Goal: Task Accomplishment & Management: Complete application form

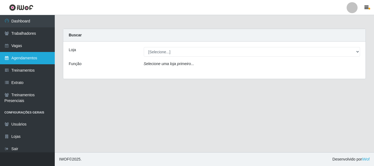
click at [21, 61] on link "Agendamentos" at bounding box center [27, 58] width 55 height 12
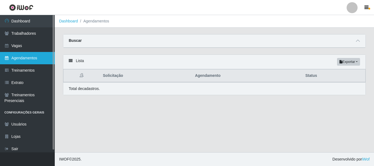
click at [19, 58] on link "Agendamentos" at bounding box center [27, 58] width 55 height 12
click at [19, 57] on link "Agendamentos" at bounding box center [27, 58] width 55 height 12
click at [30, 57] on link "Agendamentos" at bounding box center [27, 58] width 55 height 12
click at [20, 58] on link "Agendamentos" at bounding box center [27, 58] width 55 height 12
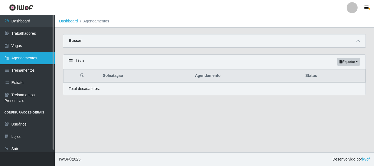
click at [20, 58] on link "Agendamentos" at bounding box center [27, 58] width 55 height 12
click at [30, 60] on link "Agendamentos" at bounding box center [27, 58] width 55 height 12
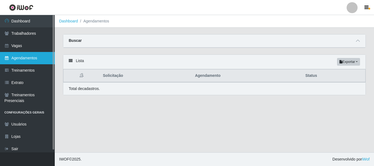
click at [26, 60] on link "Agendamentos" at bounding box center [27, 58] width 55 height 12
click at [18, 59] on link "Agendamentos" at bounding box center [27, 58] width 55 height 12
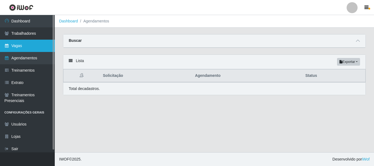
click at [23, 47] on link "Vagas" at bounding box center [27, 46] width 55 height 12
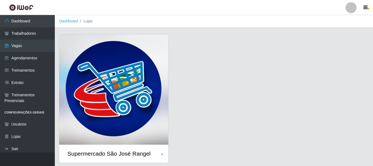
click at [125, 112] on img at bounding box center [113, 90] width 109 height 110
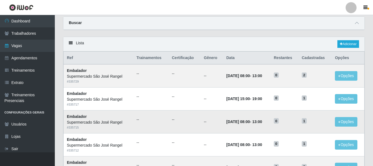
scroll to position [27, 0]
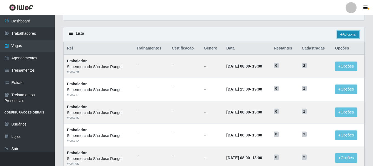
click at [346, 32] on link "Adicionar" at bounding box center [348, 35] width 22 height 8
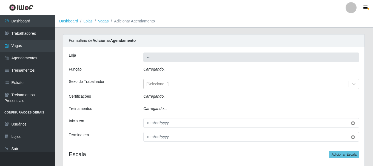
type input "Supermercado São José Rangel"
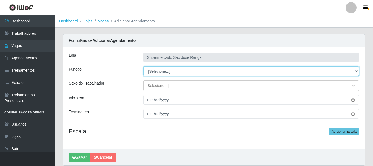
drag, startPoint x: 176, startPoint y: 73, endPoint x: 176, endPoint y: 76, distance: 3.0
click at [176, 73] on select "[Selecione...] ASG ASG + ASG ++ Embalador Embalador + Embalador ++" at bounding box center [251, 72] width 216 height 10
select select "1"
click at [143, 67] on select "[Selecione...] ASG ASG + ASG ++ Embalador Embalador + Embalador ++" at bounding box center [251, 72] width 216 height 10
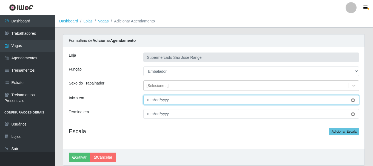
click at [149, 100] on input "Inicia em" at bounding box center [251, 100] width 216 height 10
type input "[DATE]"
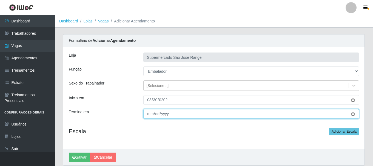
click at [149, 113] on input "Termina em" at bounding box center [251, 114] width 216 height 10
click at [165, 116] on input "0025-08-30" at bounding box center [251, 114] width 216 height 10
type input "[DATE]"
click at [69, 153] on button "Salvar" at bounding box center [79, 158] width 21 height 10
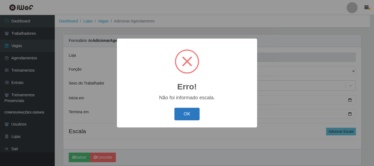
click at [194, 119] on button "OK" at bounding box center [187, 114] width 25 height 13
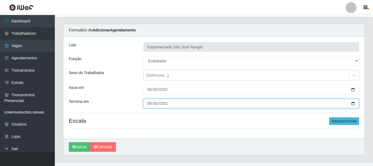
scroll to position [20, 0]
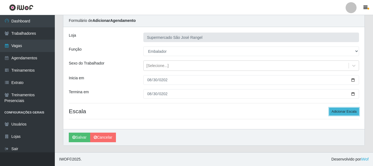
click at [341, 111] on button "Adicionar Escala" at bounding box center [344, 112] width 30 height 8
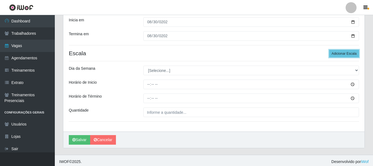
scroll to position [81, 0]
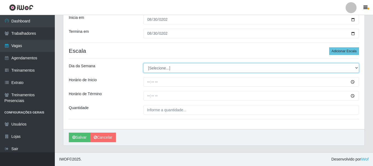
click at [164, 71] on select "[Selecione...] Segunda Terça Quarta Quinta Sexta Sábado Domingo" at bounding box center [251, 68] width 216 height 10
select select "6"
click at [143, 63] on select "[Selecione...] Segunda Terça Quarta Quinta Sexta Sábado Domingo" at bounding box center [251, 68] width 216 height 10
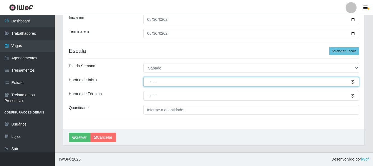
click at [146, 81] on input "Horário de Inicio" at bounding box center [251, 82] width 216 height 10
type input "15:00"
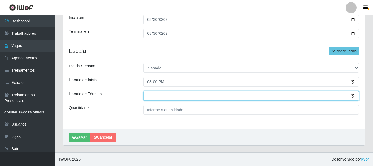
click at [147, 95] on input "Horário de Término" at bounding box center [251, 96] width 216 height 10
type input "19:00"
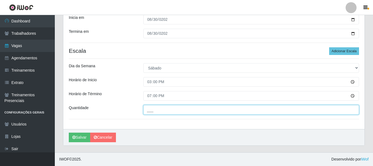
click at [163, 110] on input "___" at bounding box center [251, 110] width 216 height 10
type input "1__"
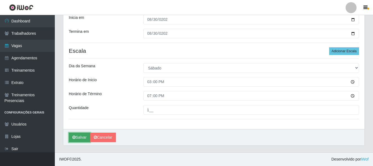
click at [80, 137] on button "Salvar" at bounding box center [79, 138] width 21 height 10
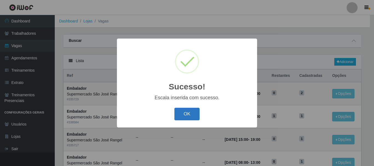
click at [181, 113] on button "OK" at bounding box center [187, 114] width 25 height 13
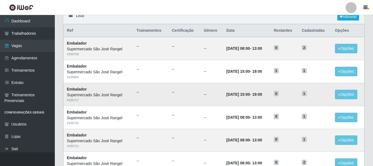
scroll to position [55, 0]
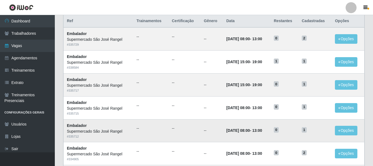
click at [270, 137] on td "[DATE] 08:00 - 13:00" at bounding box center [246, 130] width 47 height 23
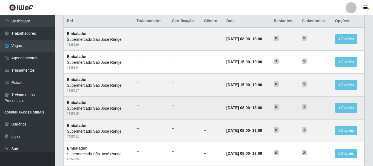
click at [246, 109] on time "[DATE] 08:00" at bounding box center [238, 108] width 24 height 4
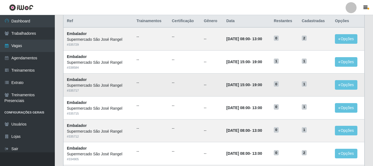
click at [239, 91] on td "[DATE] 15:00 - 19:00" at bounding box center [246, 84] width 47 height 23
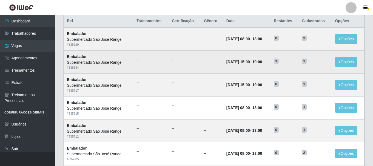
click at [238, 70] on td "[DATE] 15:00 - 19:00" at bounding box center [246, 62] width 47 height 23
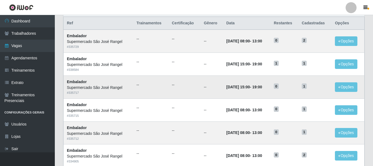
scroll to position [0, 0]
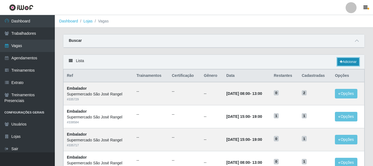
click at [346, 63] on link "Adicionar" at bounding box center [348, 62] width 22 height 8
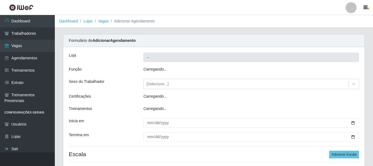
type input "Supermercado São José Rangel"
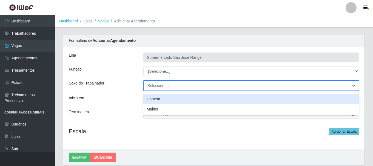
click at [185, 83] on div "[Selecione...]" at bounding box center [246, 85] width 205 height 9
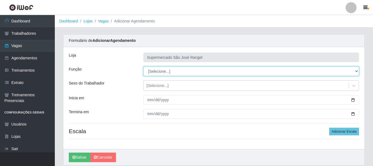
click at [192, 71] on select "[Selecione...] ASG ASG + ASG ++ Embalador Embalador + Embalador ++" at bounding box center [251, 72] width 216 height 10
select select "1"
click at [143, 67] on select "[Selecione...] ASG ASG + ASG ++ Embalador Embalador + Embalador ++" at bounding box center [251, 72] width 216 height 10
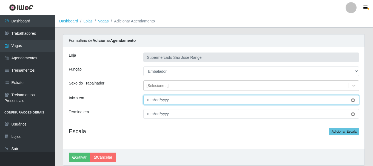
click at [148, 101] on input "Inicia em" at bounding box center [251, 100] width 216 height 10
type input "[DATE]"
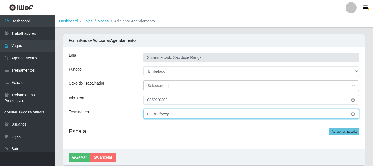
drag, startPoint x: 150, startPoint y: 112, endPoint x: 149, endPoint y: 127, distance: 14.6
click at [149, 114] on input "Termina em" at bounding box center [251, 114] width 216 height 10
type input "[DATE]"
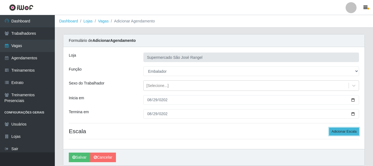
click at [346, 132] on button "Adicionar Escala" at bounding box center [344, 132] width 30 height 8
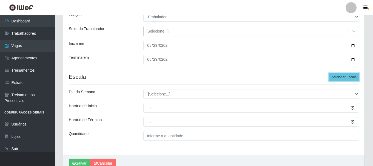
scroll to position [55, 0]
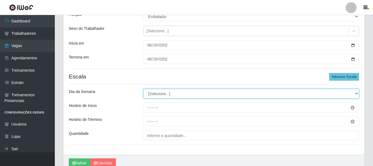
click at [159, 93] on select "[Selecione...] Segunda Terça Quarta Quinta Sexta Sábado Domingo" at bounding box center [251, 94] width 216 height 10
select select "5"
click at [143, 89] on select "[Selecione...] Segunda Terça Quarta Quinta Sexta Sábado Domingo" at bounding box center [251, 94] width 216 height 10
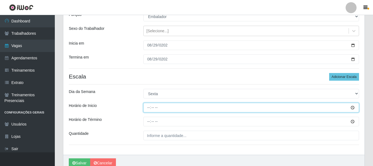
click at [149, 109] on input "Horário de Inicio" at bounding box center [251, 108] width 216 height 10
type input "08:00"
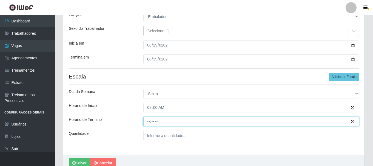
click at [152, 120] on input "Horário de Término" at bounding box center [251, 122] width 216 height 10
click at [148, 122] on input "Horário de Término" at bounding box center [251, 122] width 216 height 10
type input "13:00"
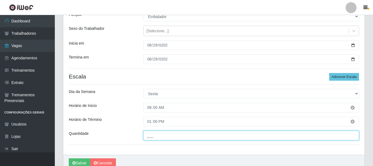
click at [153, 134] on input "___" at bounding box center [251, 136] width 216 height 10
type input "1__"
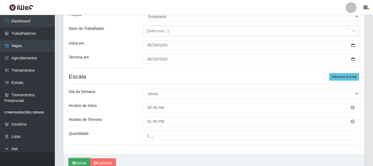
click at [80, 159] on button "Salvar" at bounding box center [79, 164] width 21 height 10
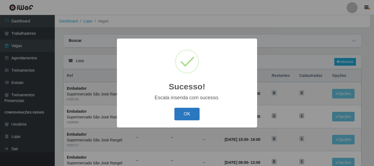
click at [191, 112] on button "OK" at bounding box center [187, 114] width 25 height 13
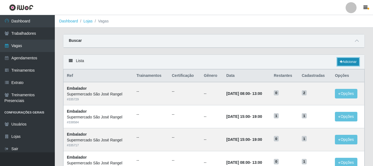
click at [348, 62] on link "Adicionar" at bounding box center [348, 62] width 22 height 8
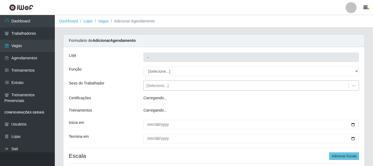
type input "Supermercado São José Rangel"
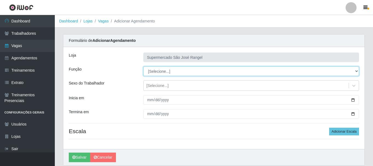
click at [175, 70] on select "[Selecione...] ASG ASG + ASG ++ Embalador Embalador + Embalador ++" at bounding box center [251, 72] width 216 height 10
select select "1"
click at [143, 67] on select "[Selecione...] ASG ASG + ASG ++ Embalador Embalador + Embalador ++" at bounding box center [251, 72] width 216 height 10
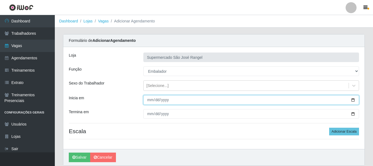
click at [149, 101] on input "Inicia em" at bounding box center [251, 100] width 216 height 10
type input "[DATE]"
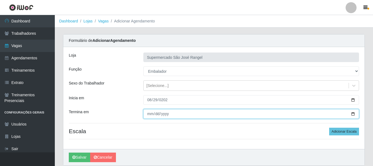
click at [150, 115] on input "Termina em" at bounding box center [251, 114] width 216 height 10
type input "0008-02-29"
type input "0820-02-29"
click at [157, 116] on input "Termina em" at bounding box center [251, 114] width 216 height 10
click at [156, 115] on input "Termina em" at bounding box center [251, 114] width 216 height 10
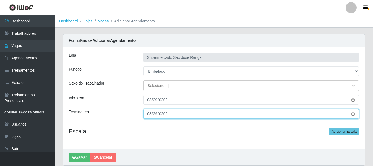
type input "[DATE]"
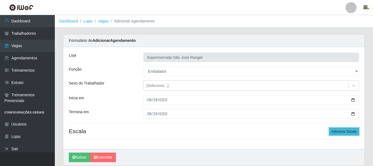
click at [337, 133] on button "Adicionar Escala" at bounding box center [344, 132] width 30 height 8
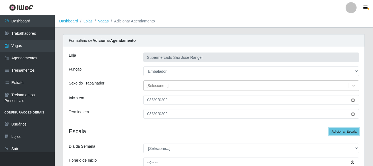
scroll to position [81, 0]
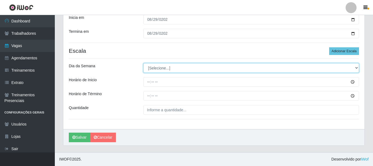
click at [160, 68] on select "[Selecione...] Segunda Terça Quarta Quinta Sexta Sábado Domingo" at bounding box center [251, 68] width 216 height 10
select select "5"
click at [143, 63] on select "[Selecione...] Segunda Terça Quarta Quinta Sexta Sábado Domingo" at bounding box center [251, 68] width 216 height 10
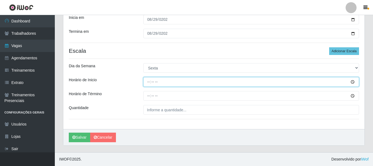
click at [147, 82] on input "Horário de Inicio" at bounding box center [251, 82] width 216 height 10
type input "15:00"
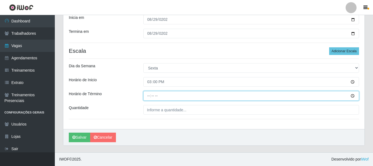
click at [148, 98] on input "Horário de Término" at bounding box center [251, 96] width 216 height 10
type input "19:00"
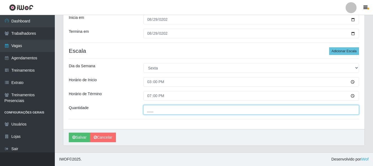
drag, startPoint x: 160, startPoint y: 109, endPoint x: 175, endPoint y: 121, distance: 18.9
click at [160, 109] on input "___" at bounding box center [251, 110] width 216 height 10
type input "1__"
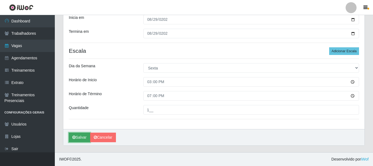
click at [81, 138] on button "Salvar" at bounding box center [79, 138] width 21 height 10
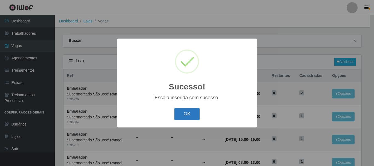
click at [187, 119] on button "OK" at bounding box center [187, 114] width 25 height 13
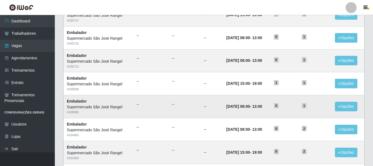
scroll to position [137, 0]
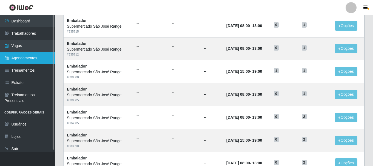
click at [22, 61] on link "Agendamentos" at bounding box center [27, 58] width 55 height 12
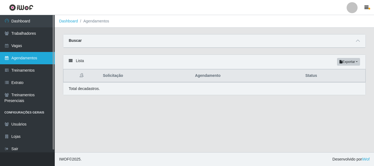
click at [11, 58] on link "Agendamentos" at bounding box center [27, 58] width 55 height 12
click at [8, 58] on icon at bounding box center [6, 58] width 5 height 4
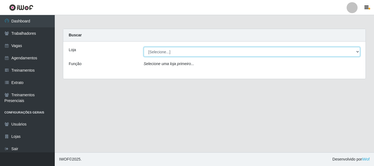
click at [182, 51] on select "[Selecione...] Supermercado São José Rangel" at bounding box center [252, 52] width 217 height 10
select select "183"
click at [144, 47] on select "[Selecione...] Supermercado São José Rangel" at bounding box center [252, 52] width 217 height 10
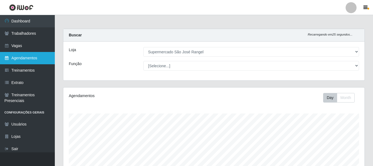
click at [24, 57] on link "Agendamentos" at bounding box center [27, 58] width 55 height 12
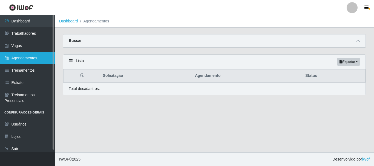
click at [22, 59] on link "Agendamentos" at bounding box center [27, 58] width 55 height 12
click at [5, 57] on icon at bounding box center [6, 58] width 5 height 4
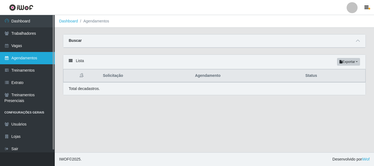
click at [19, 61] on link "Agendamentos" at bounding box center [27, 58] width 55 height 12
click at [12, 57] on link "Agendamentos" at bounding box center [27, 58] width 55 height 12
click at [27, 59] on link "Agendamentos" at bounding box center [27, 58] width 55 height 12
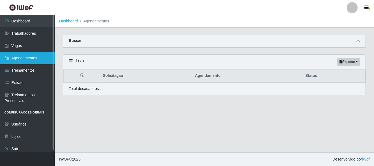
click at [27, 59] on link "Agendamentos" at bounding box center [27, 58] width 55 height 12
click at [24, 57] on link "Agendamentos" at bounding box center [27, 58] width 55 height 12
click at [12, 58] on link "Agendamentos" at bounding box center [27, 58] width 55 height 12
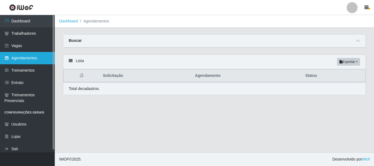
click at [12, 58] on link "Agendamentos" at bounding box center [27, 58] width 55 height 12
click at [29, 58] on link "Agendamentos" at bounding box center [27, 58] width 55 height 12
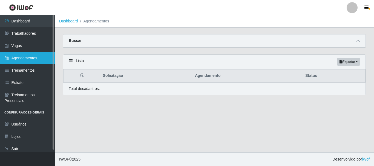
click at [29, 58] on link "Agendamentos" at bounding box center [27, 58] width 55 height 12
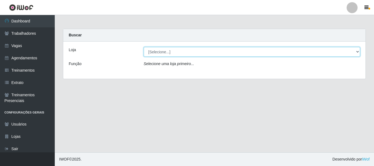
click at [178, 53] on select "[Selecione...] Supermercado São José Rangel" at bounding box center [252, 52] width 217 height 10
select select "183"
click at [144, 47] on select "[Selecione...] Supermercado São José Rangel" at bounding box center [252, 52] width 217 height 10
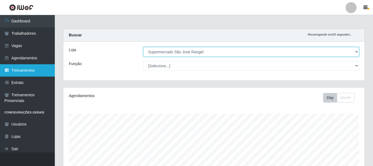
scroll to position [114, 301]
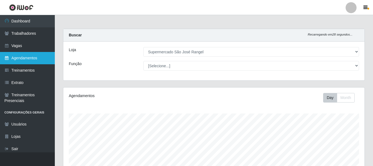
click at [17, 59] on link "Agendamentos" at bounding box center [27, 58] width 55 height 12
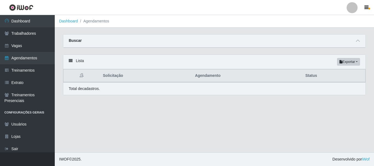
click at [70, 61] on icon at bounding box center [71, 61] width 4 height 4
click at [70, 62] on icon at bounding box center [71, 61] width 4 height 4
click at [358, 60] on button "Exportar" at bounding box center [348, 62] width 23 height 8
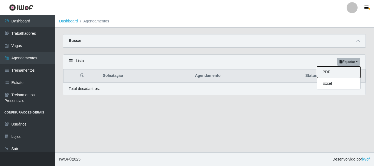
click at [331, 73] on button "PDF" at bounding box center [338, 73] width 43 height 12
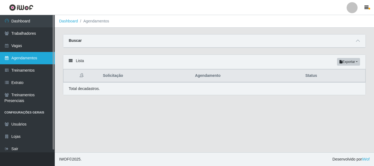
click at [17, 60] on link "Agendamentos" at bounding box center [27, 58] width 55 height 12
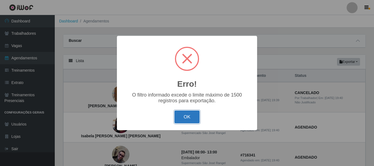
click at [184, 123] on button "OK" at bounding box center [187, 117] width 25 height 13
